Goal: Navigation & Orientation: Find specific page/section

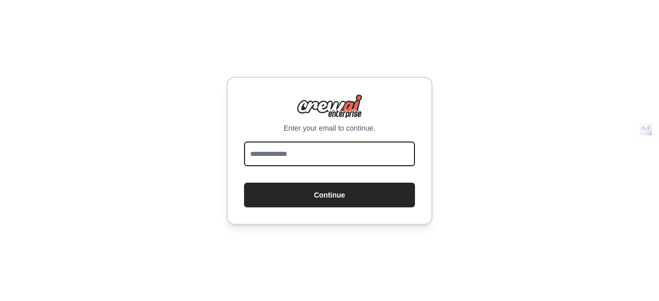
click at [400, 151] on input "email" at bounding box center [329, 154] width 171 height 25
type input "**********"
click at [244, 183] on button "Continue" at bounding box center [329, 195] width 171 height 25
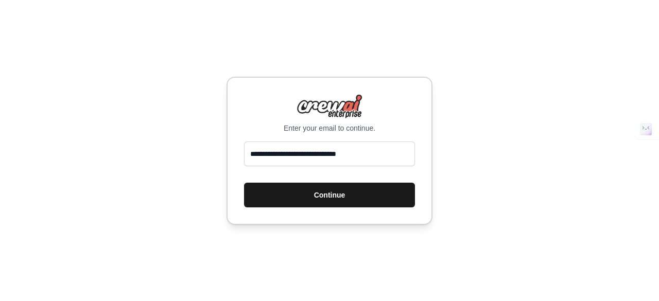
click at [361, 196] on button "Continue" at bounding box center [329, 195] width 171 height 25
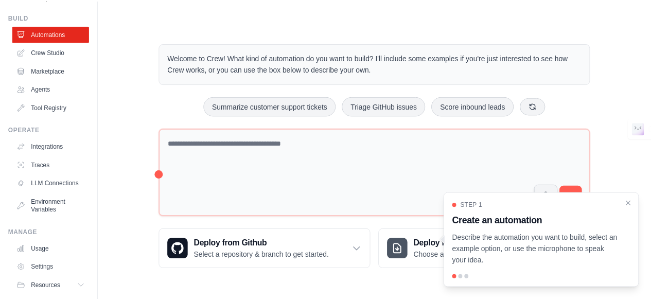
scroll to position [31, 0]
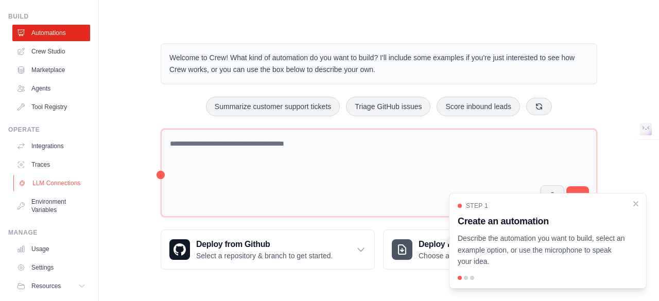
click at [40, 192] on link "LLM Connections" at bounding box center [52, 183] width 78 height 16
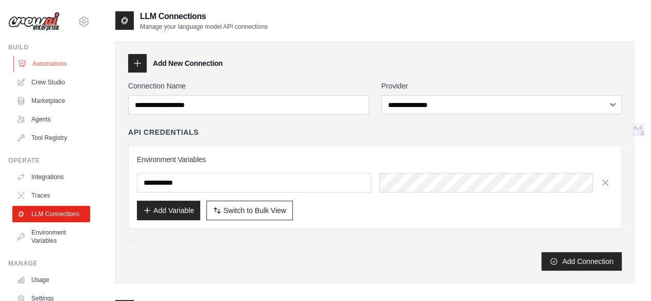
click at [49, 63] on link "Automations" at bounding box center [52, 64] width 78 height 16
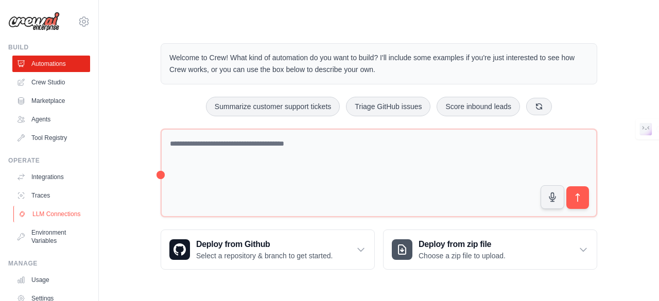
click at [37, 214] on link "LLM Connections" at bounding box center [52, 214] width 78 height 16
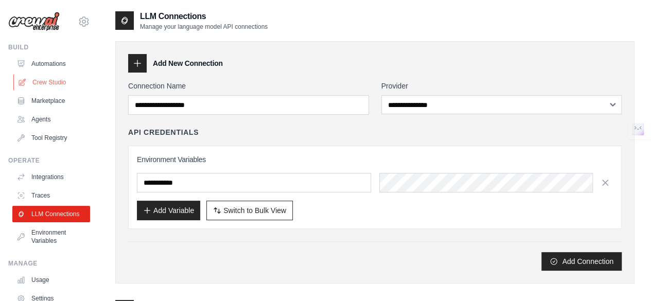
scroll to position [68, 0]
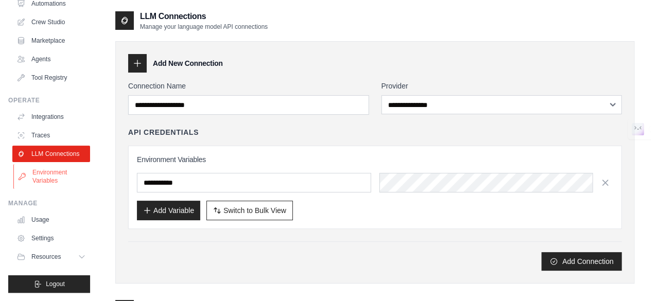
click at [65, 168] on link "Environment Variables" at bounding box center [52, 176] width 78 height 25
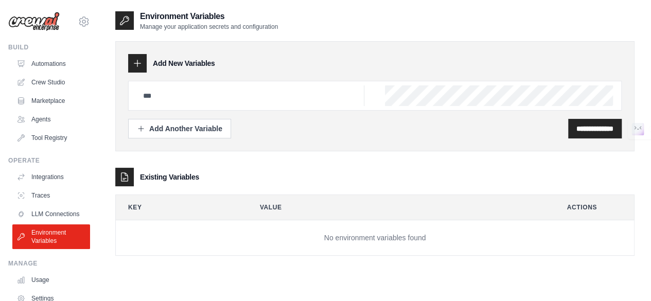
click at [32, 16] on img at bounding box center [33, 22] width 51 height 20
click at [39, 26] on img at bounding box center [33, 22] width 51 height 20
click at [78, 22] on icon at bounding box center [84, 21] width 12 height 12
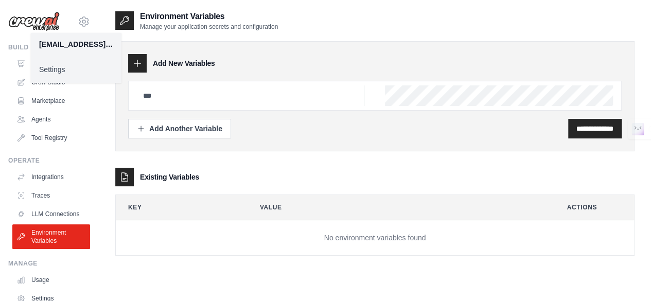
click at [70, 68] on link "Settings" at bounding box center [76, 69] width 91 height 19
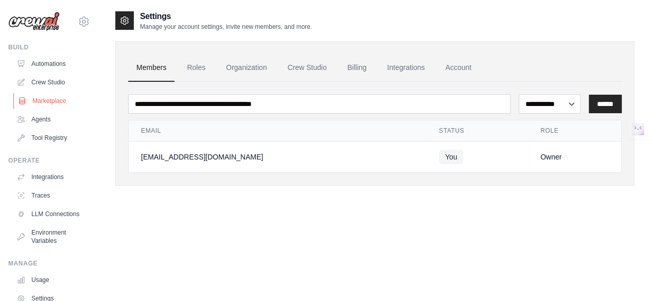
scroll to position [68, 0]
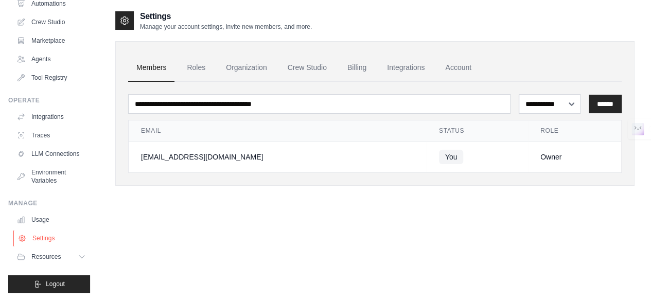
click at [31, 236] on link "Settings" at bounding box center [52, 238] width 78 height 16
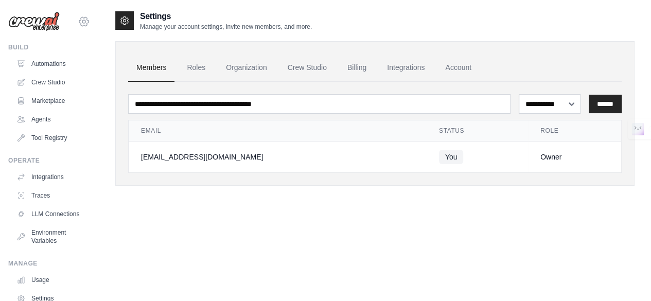
click at [78, 17] on icon at bounding box center [84, 21] width 12 height 12
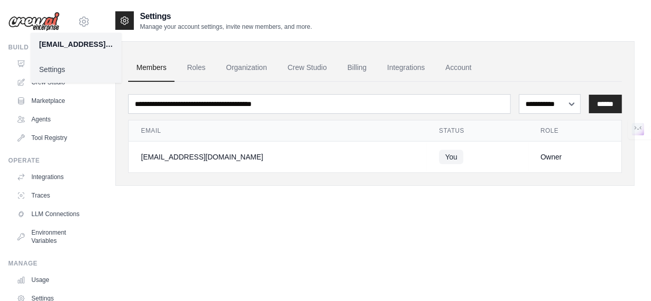
click at [84, 26] on div "yaswanthraju.konduru123@gmail.com Settings Build Automations Crew Studio Market…" at bounding box center [49, 150] width 99 height 301
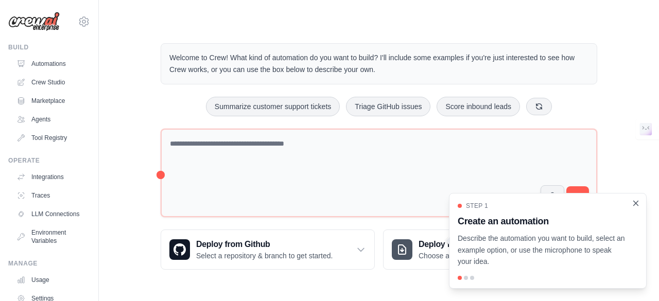
click at [637, 206] on icon "Close walkthrough" at bounding box center [635, 203] width 9 height 9
